Goal: Task Accomplishment & Management: Manage account settings

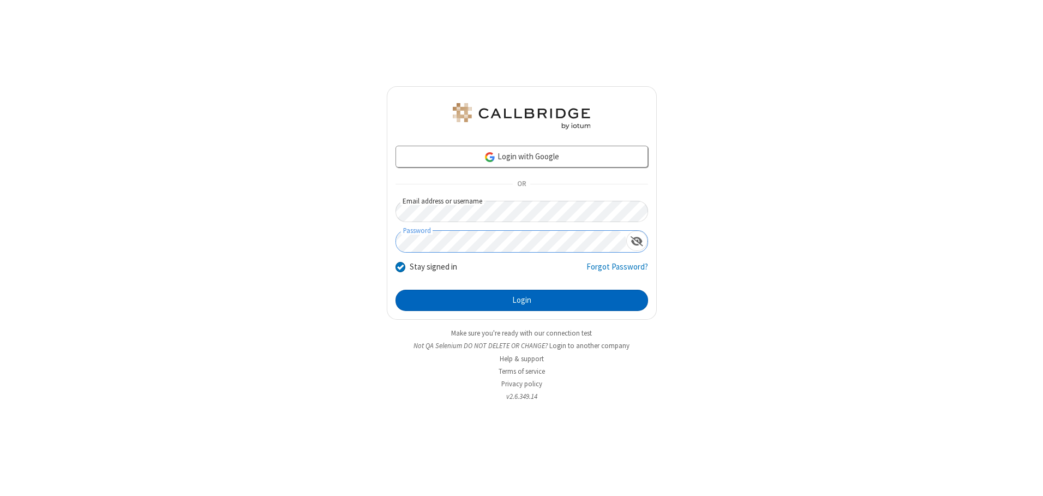
click at [521, 300] on button "Login" at bounding box center [521, 301] width 253 height 22
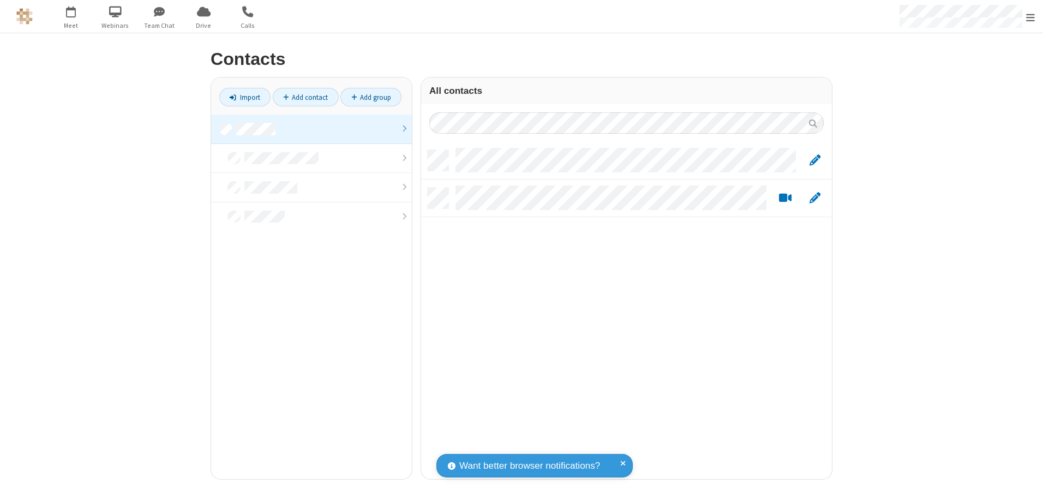
scroll to position [329, 403]
click at [311, 129] on link at bounding box center [311, 129] width 201 height 29
click at [305, 97] on link "Add contact" at bounding box center [306, 97] width 66 height 19
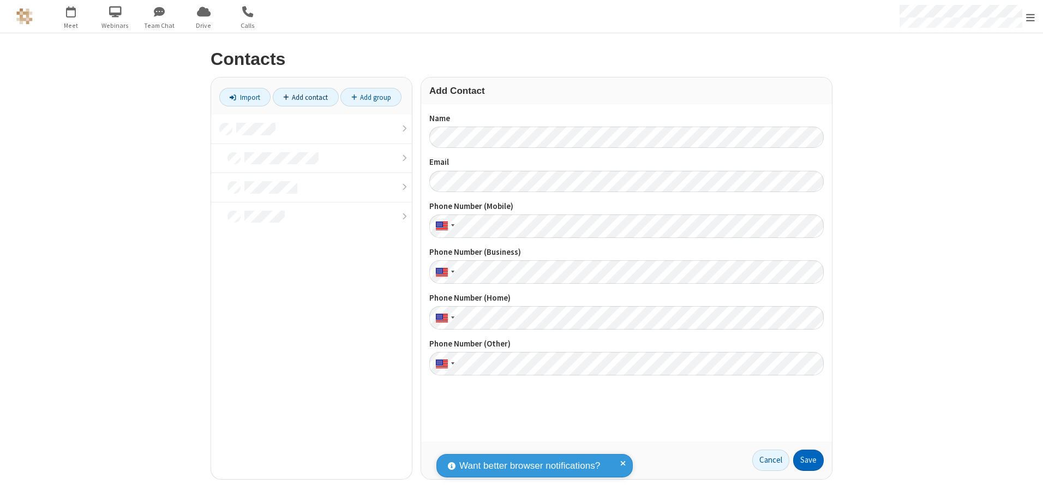
click at [808, 460] on button "Save" at bounding box center [808, 460] width 31 height 22
